Goal: Navigation & Orientation: Find specific page/section

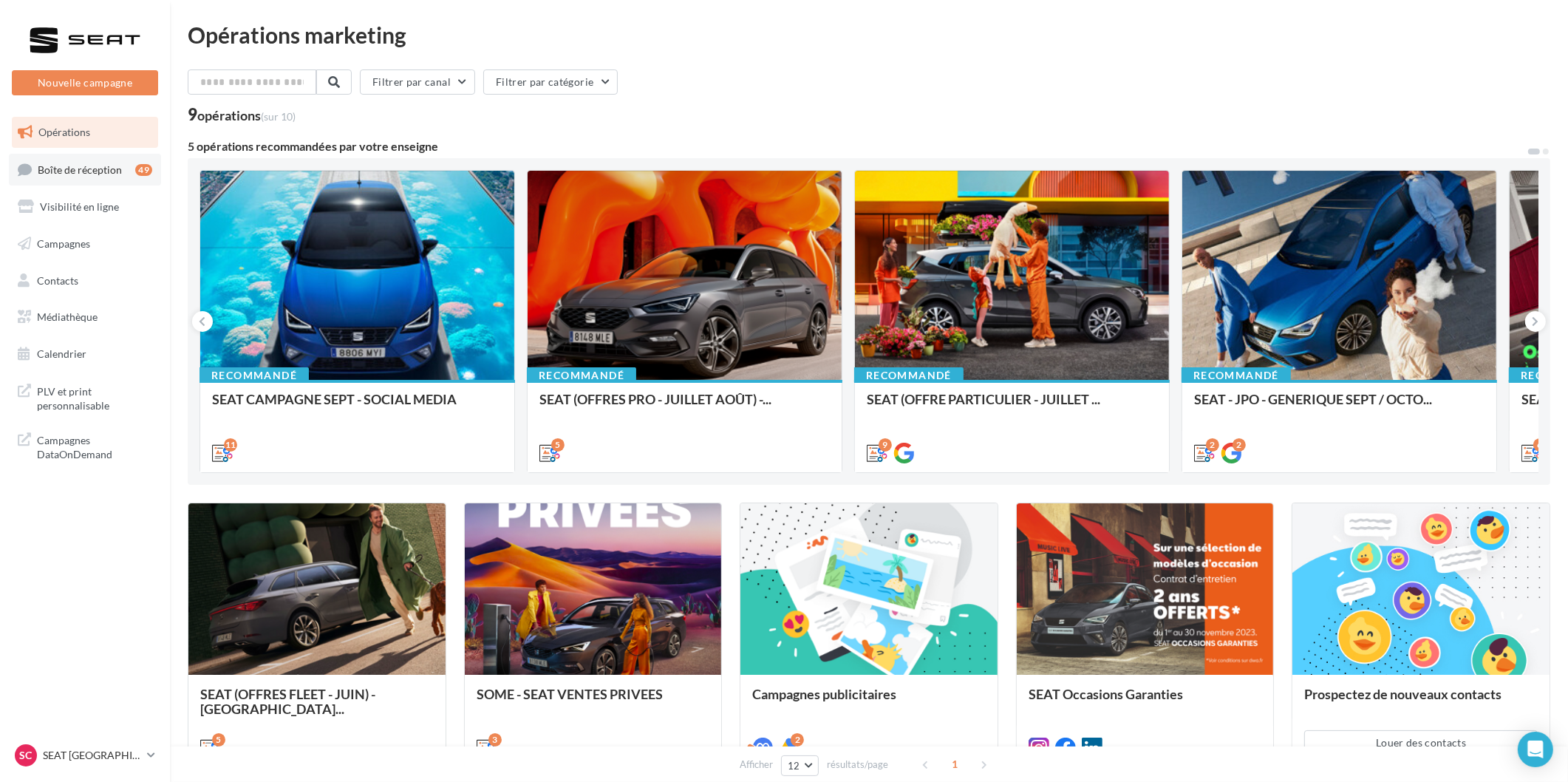
click at [73, 157] on link "Boîte de réception 49" at bounding box center [84, 169] width 152 height 32
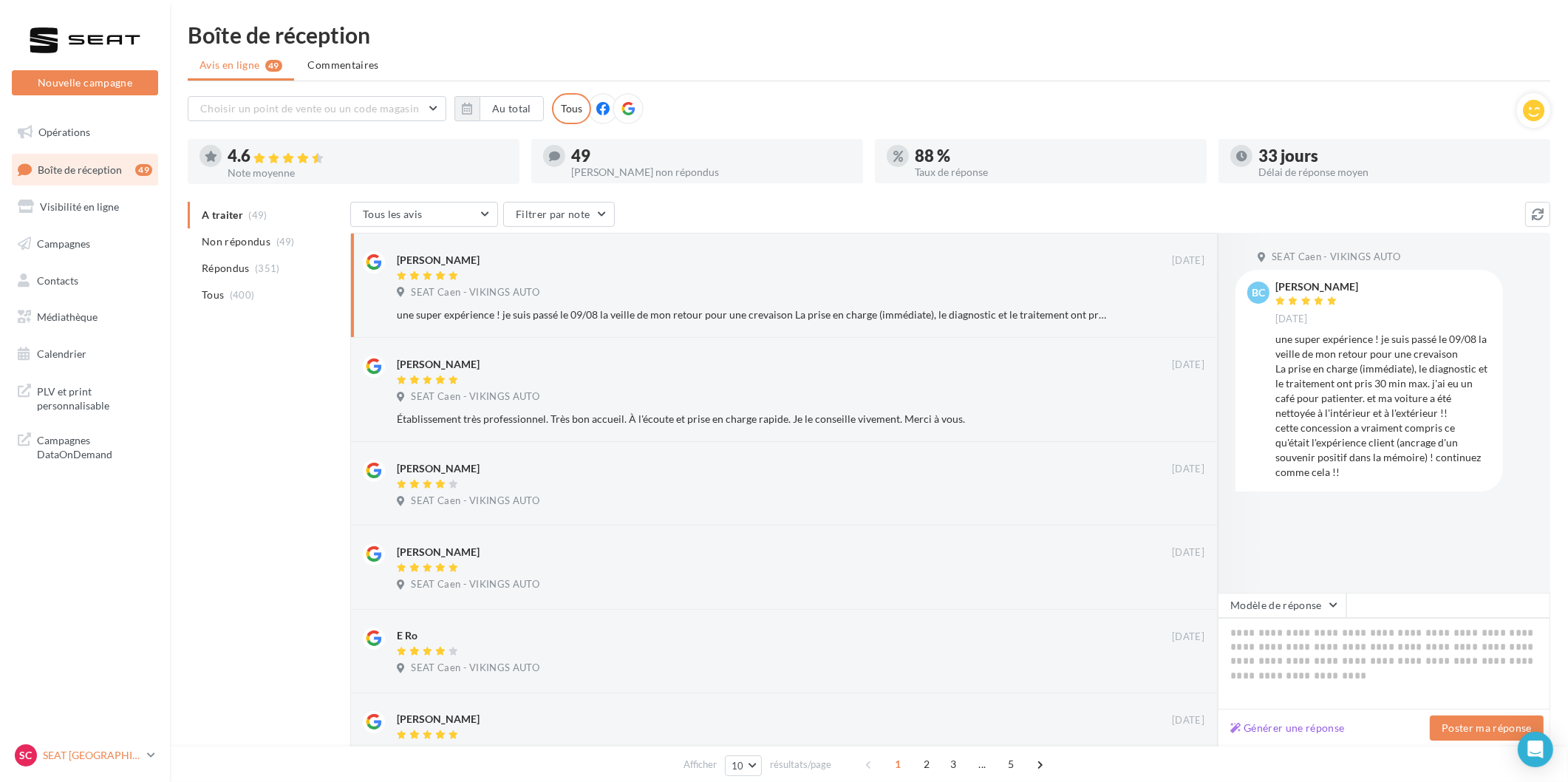
click at [110, 758] on p "SEAT [GEOGRAPHIC_DATA]" at bounding box center [91, 755] width 98 height 15
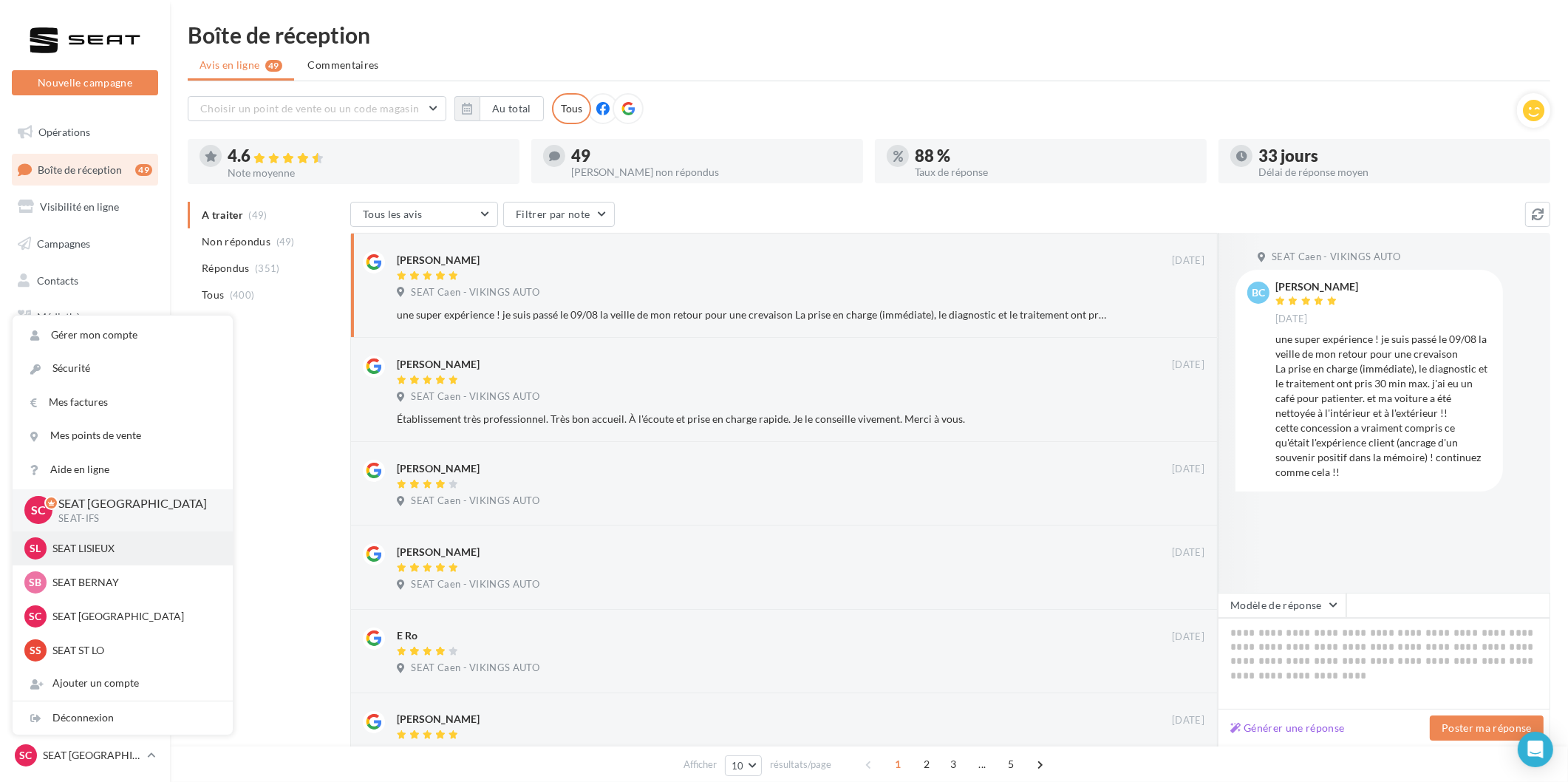
click at [106, 560] on div "SL SEAT LISIEUX SEAT-[GEOGRAPHIC_DATA]" at bounding box center [122, 549] width 220 height 34
click at [100, 610] on p "SEAT [GEOGRAPHIC_DATA]" at bounding box center [134, 616] width 162 height 15
